Goal: Task Accomplishment & Management: Use online tool/utility

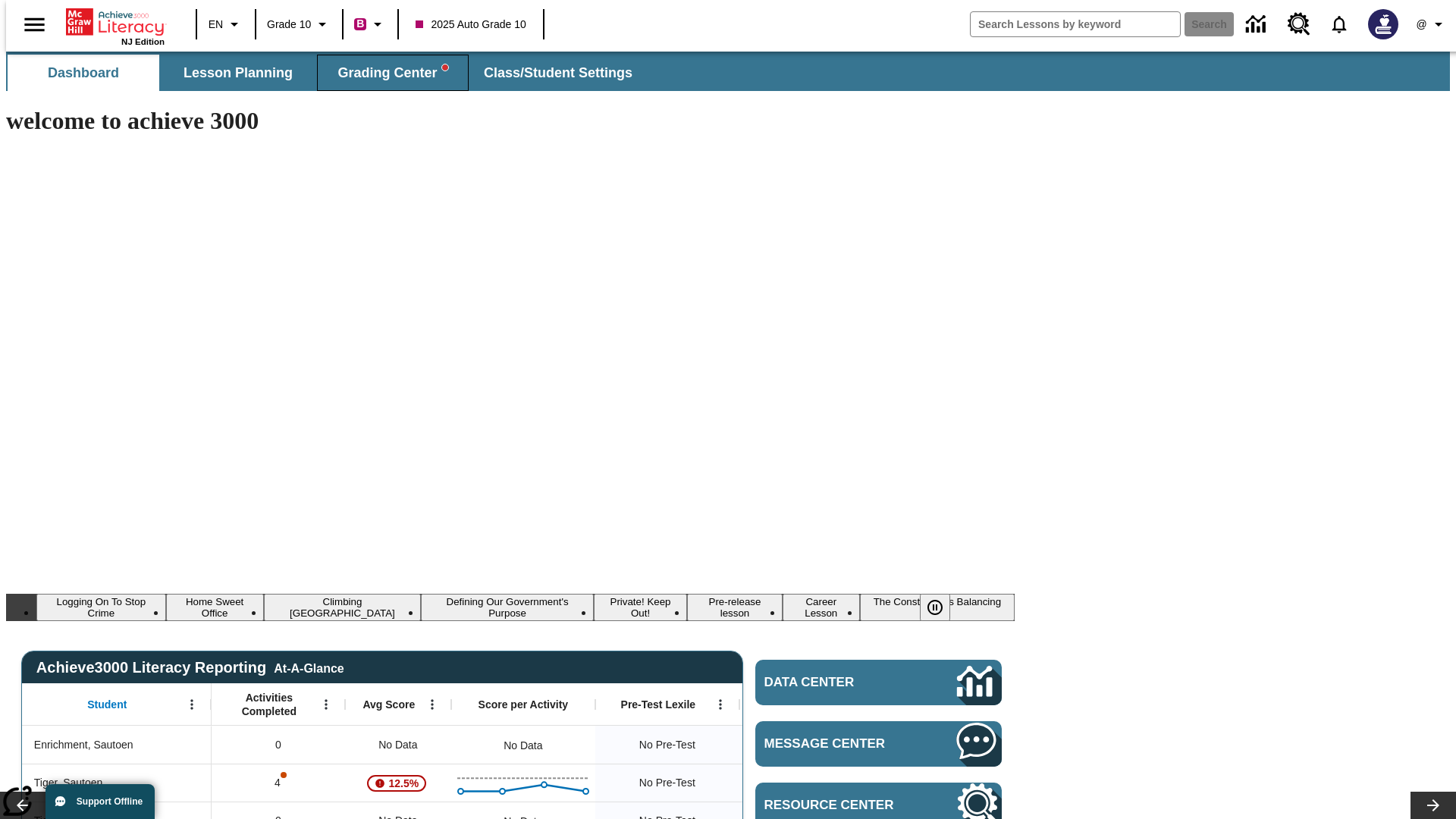
click at [387, 73] on span "Grading Center" at bounding box center [392, 73] width 110 height 17
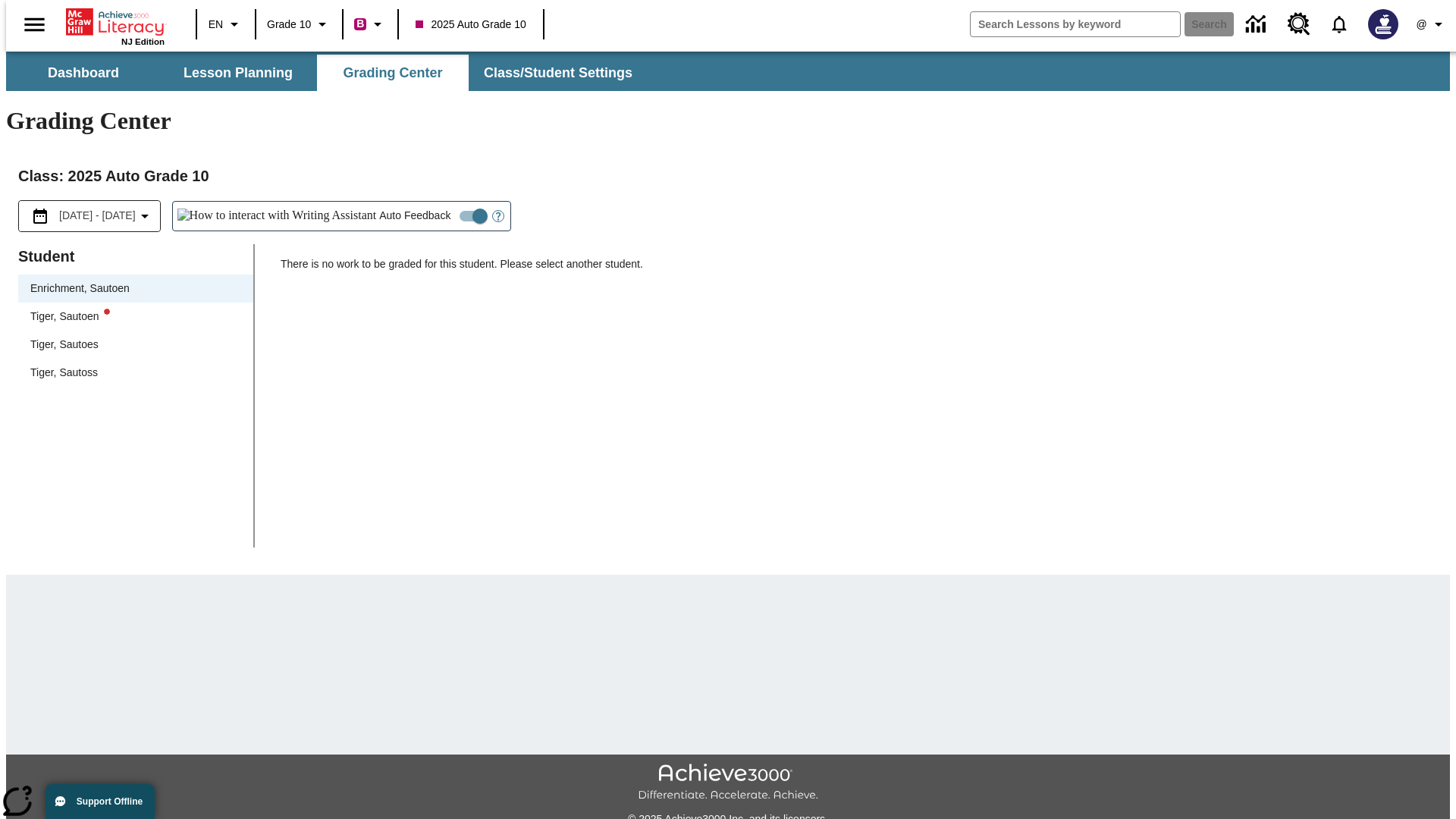
click at [130, 309] on div "Tiger, Sautoen" at bounding box center [135, 317] width 211 height 16
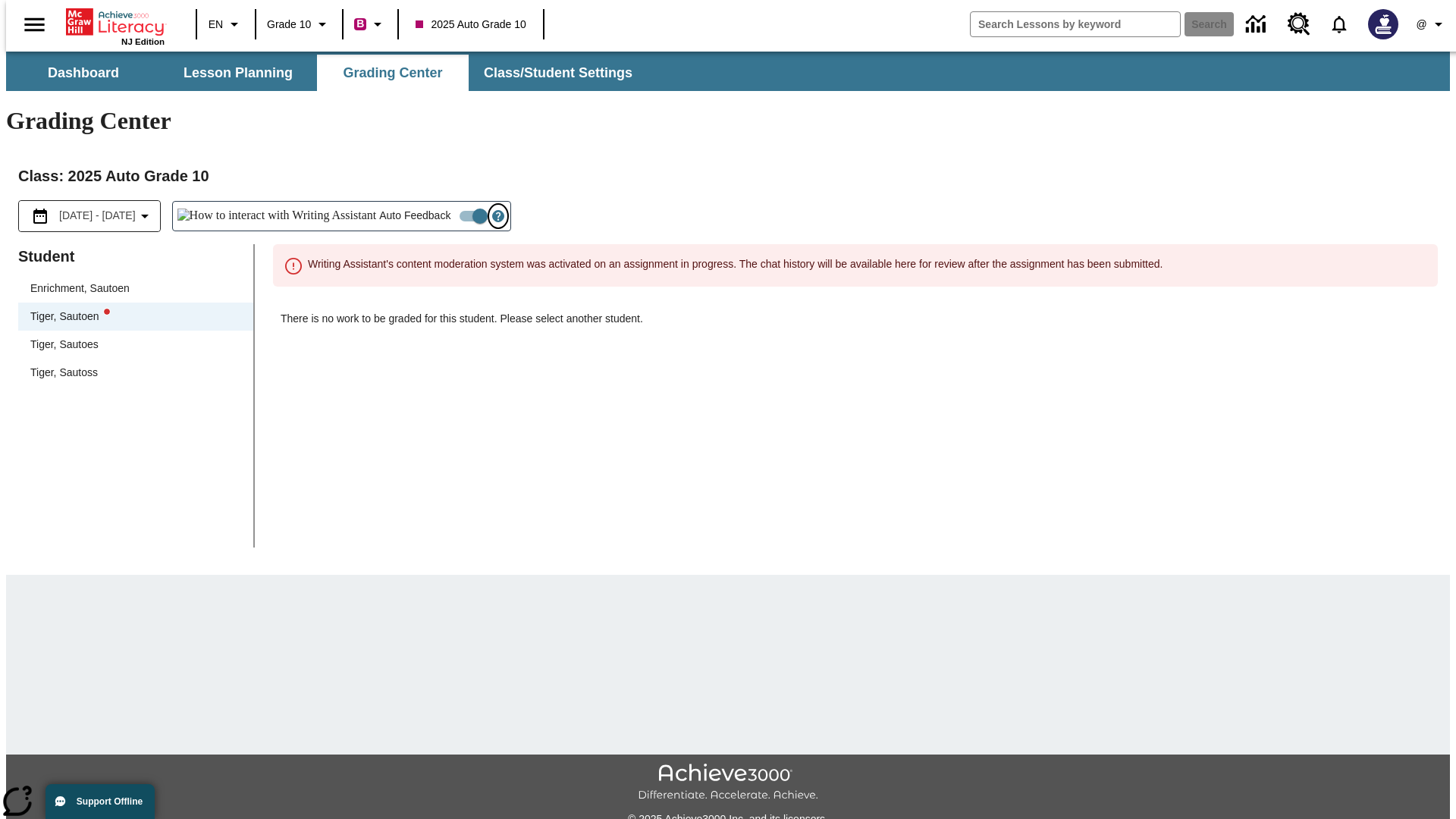
click at [496, 213] on icon "Open Help for Writing Assistant" at bounding box center [497, 217] width 4 height 9
